Goal: Register for event/course

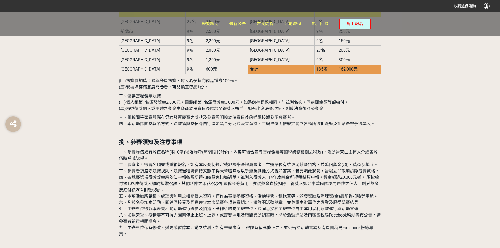
scroll to position [1627, 0]
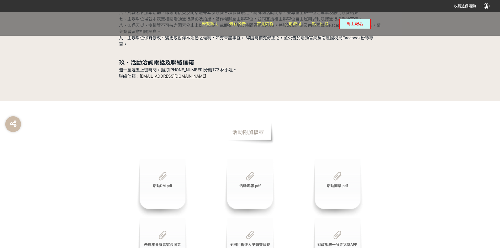
scroll to position [1714, 0]
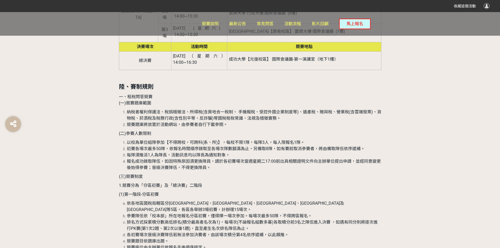
scroll to position [979, 0]
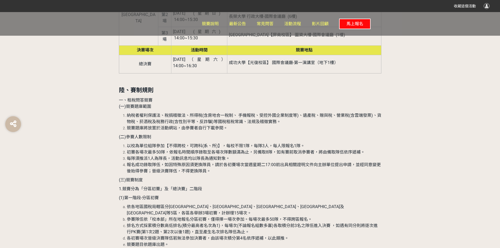
click at [349, 22] on span "馬上報名" at bounding box center [354, 23] width 17 height 5
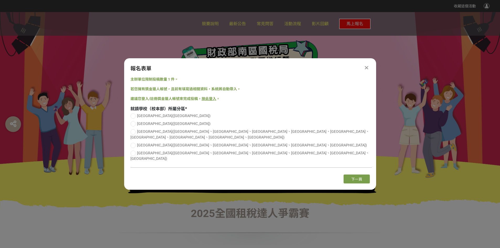
scroll to position [0, 0]
click at [366, 174] on button "下一頁" at bounding box center [356, 178] width 26 height 9
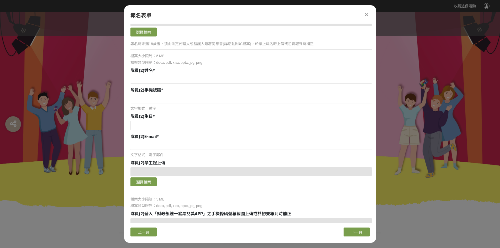
scroll to position [708, 0]
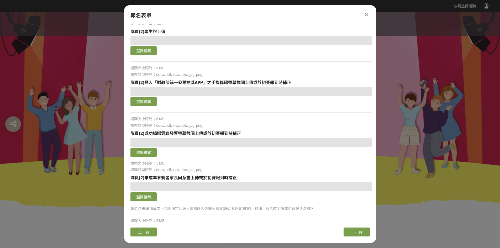
click at [367, 13] on icon at bounding box center [366, 14] width 3 height 5
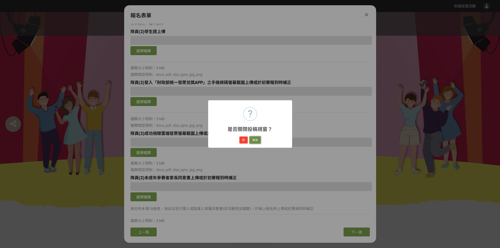
click at [254, 140] on button "取消" at bounding box center [255, 139] width 11 height 7
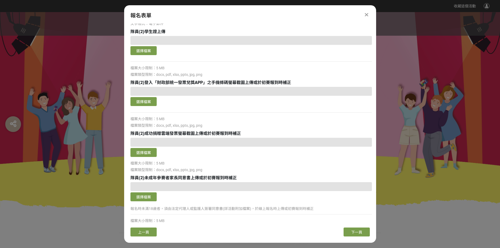
click at [367, 12] on icon at bounding box center [366, 14] width 3 height 5
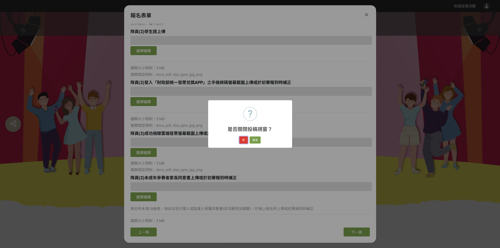
click at [244, 139] on button "好" at bounding box center [243, 139] width 8 height 7
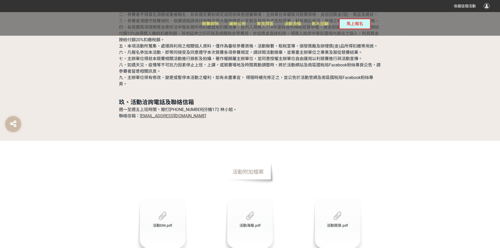
scroll to position [1661, 0]
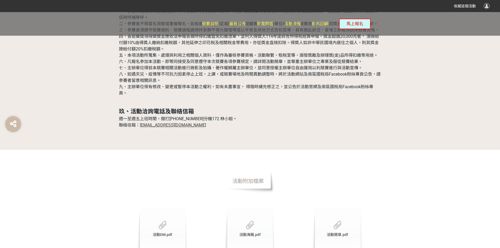
click at [247, 23] on div "競賽說明 最新公告 常見問答 活動流程 影片回顧 馬上報名" at bounding box center [286, 24] width 169 height 24
click at [207, 27] on link "競賽說明" at bounding box center [210, 24] width 17 height 24
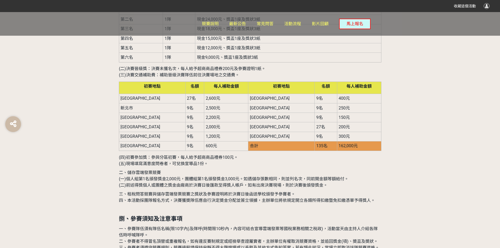
scroll to position [1496, 0]
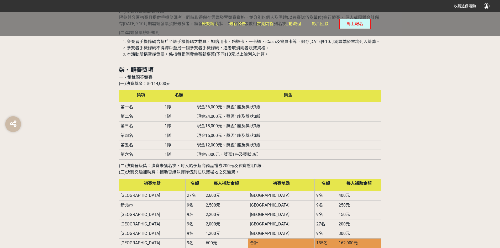
scroll to position [1714, 0]
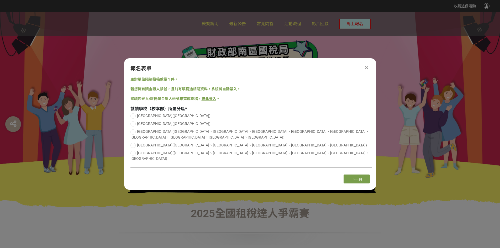
click at [364, 71] on div at bounding box center [366, 68] width 6 height 6
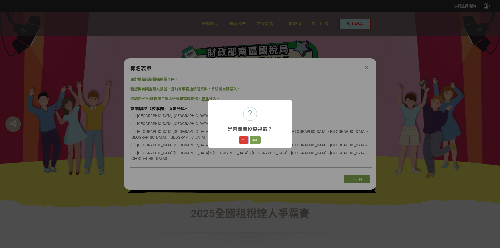
click at [242, 137] on button "好" at bounding box center [243, 139] width 8 height 7
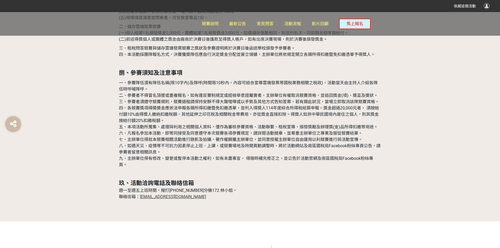
scroll to position [1714, 0]
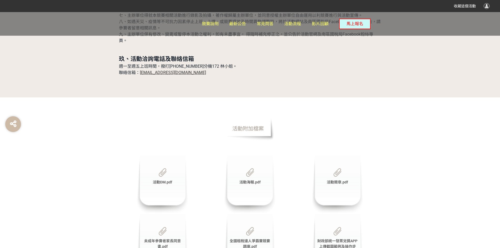
click at [239, 214] on div "全國租稅達人爭霸賽競賽題庫.pdf" at bounding box center [250, 243] width 52 height 59
click at [253, 214] on div "全國租稅達人爭霸賽競賽題庫.pdf" at bounding box center [250, 243] width 52 height 59
click at [248, 214] on div "全國租稅達人爭霸賽競賽題庫.pdf" at bounding box center [250, 243] width 52 height 59
click at [250, 214] on div "全國租稅達人爭霸賽競賽題庫.pdf" at bounding box center [250, 243] width 52 height 59
click at [249, 239] on span "全國租稅達人爭霸賽競賽題庫.pdf" at bounding box center [250, 244] width 40 height 10
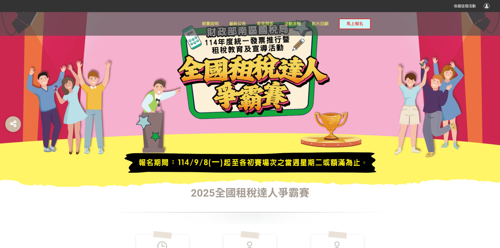
scroll to position [0, 0]
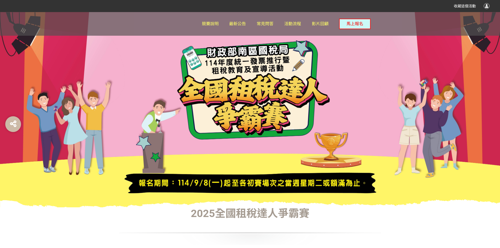
drag, startPoint x: 68, startPoint y: 72, endPoint x: 57, endPoint y: 106, distance: 35.6
click at [57, 106] on div at bounding box center [250, 109] width 500 height 195
